Goal: Transaction & Acquisition: Book appointment/travel/reservation

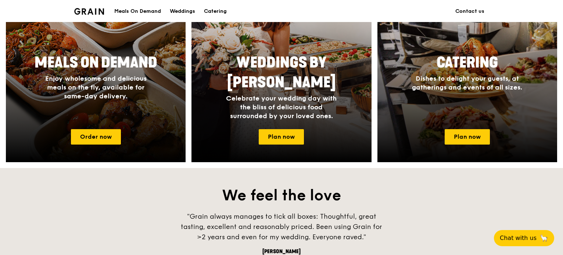
scroll to position [367, 0]
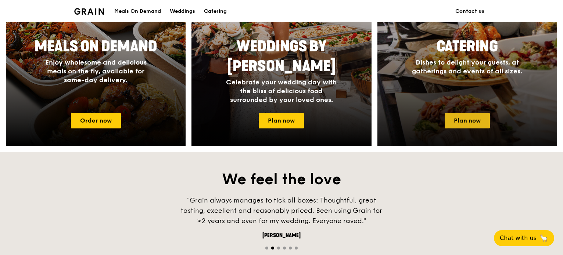
click at [476, 121] on link "Plan now" at bounding box center [467, 120] width 45 height 15
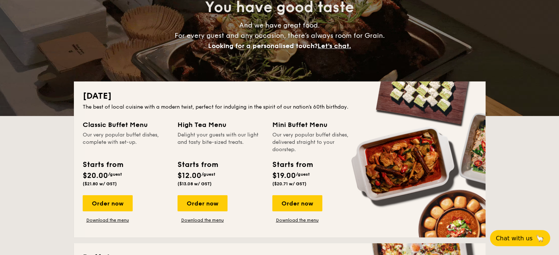
scroll to position [110, 0]
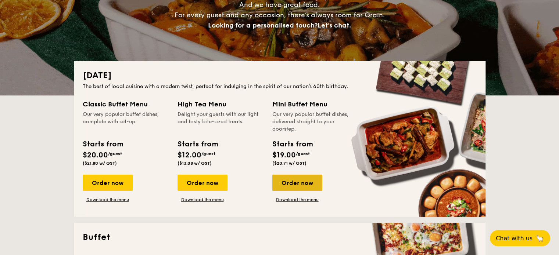
click at [297, 183] on div "Order now" at bounding box center [297, 183] width 50 height 16
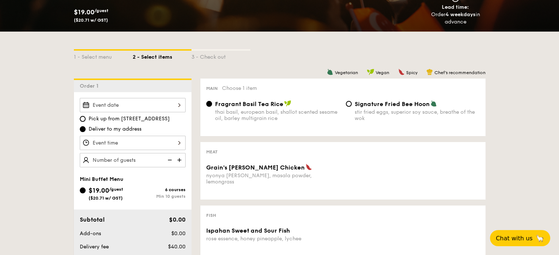
scroll to position [110, 0]
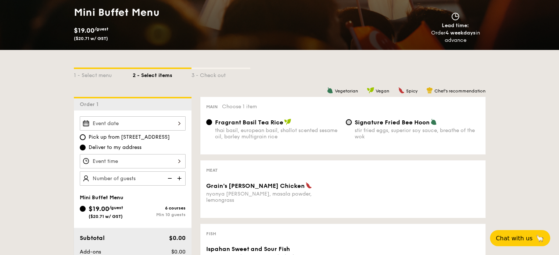
click at [348, 125] on input "Signature Fried Bee Hoon stir fried eggs, superior soy sauce, breathe of the wok" at bounding box center [349, 122] width 6 height 6
radio input "true"
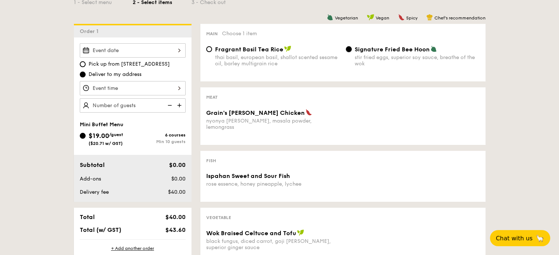
scroll to position [184, 0]
click at [181, 105] on img at bounding box center [180, 105] width 11 height 14
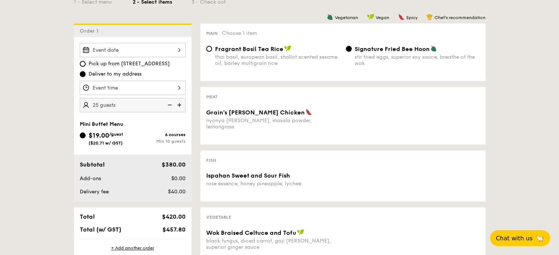
click at [181, 105] on img at bounding box center [180, 105] width 11 height 14
type input "30 guests"
click at [162, 89] on div at bounding box center [133, 88] width 106 height 14
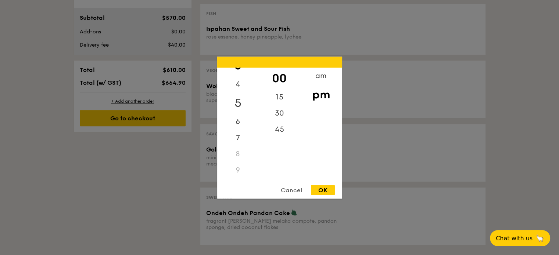
scroll to position [0, 0]
click at [285, 190] on div "Cancel" at bounding box center [291, 190] width 36 height 10
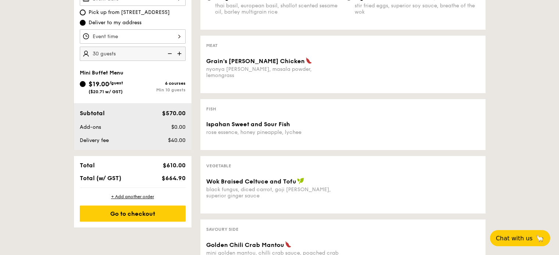
scroll to position [220, 0]
